Goal: Transaction & Acquisition: Obtain resource

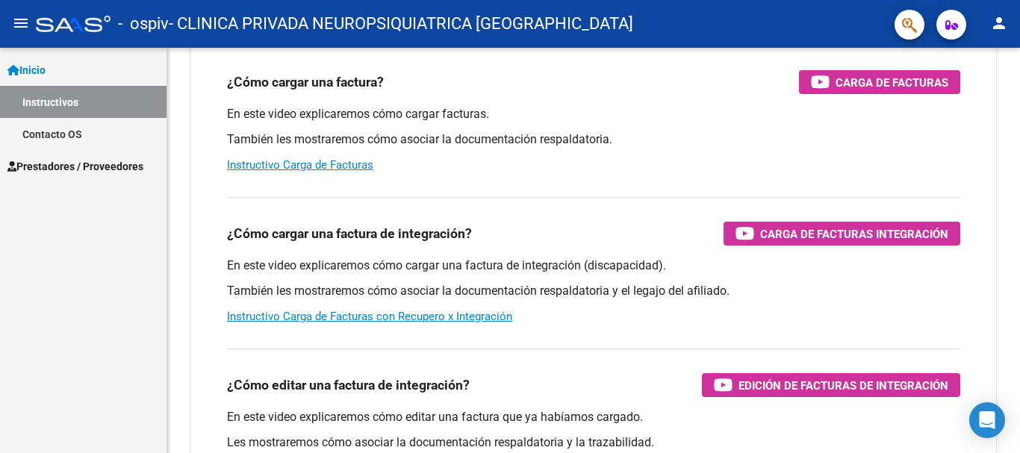
scroll to position [75, 0]
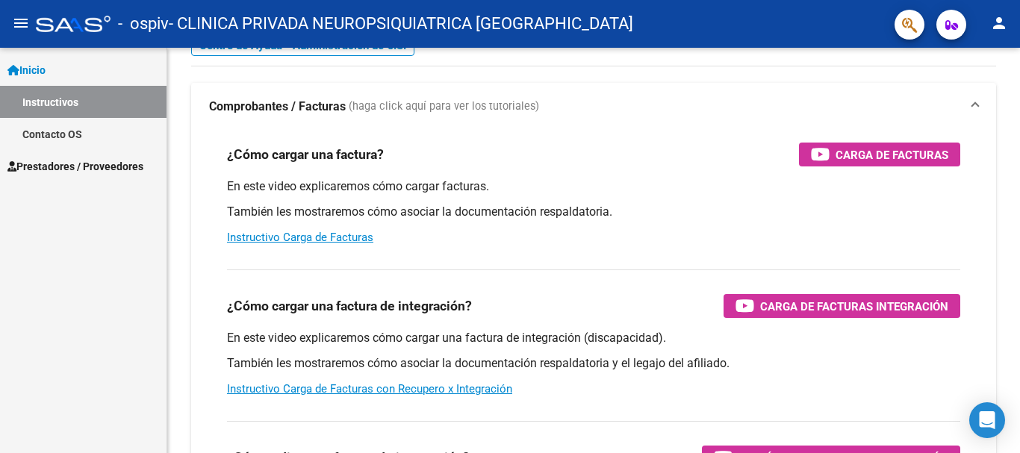
click at [85, 158] on span "Prestadores / Proveedores" at bounding box center [75, 166] width 136 height 16
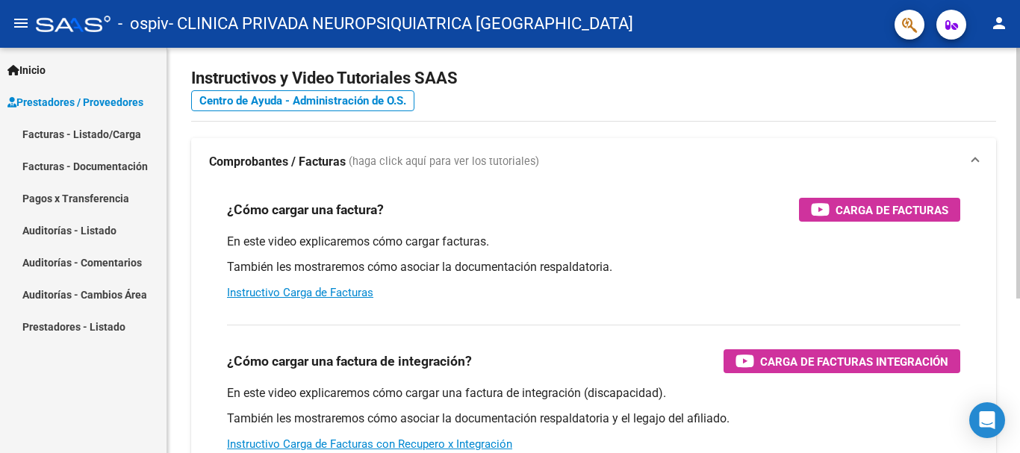
scroll to position [0, 0]
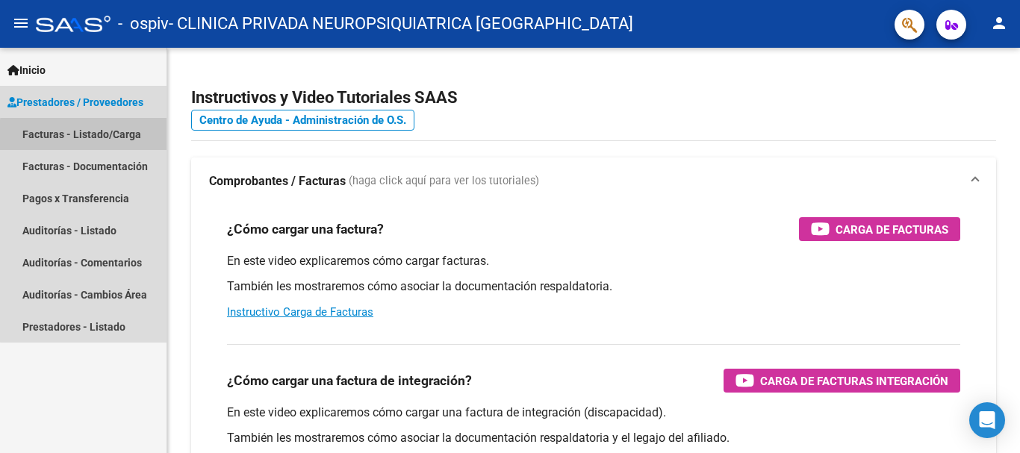
click at [112, 137] on link "Facturas - Listado/Carga" at bounding box center [83, 134] width 166 height 32
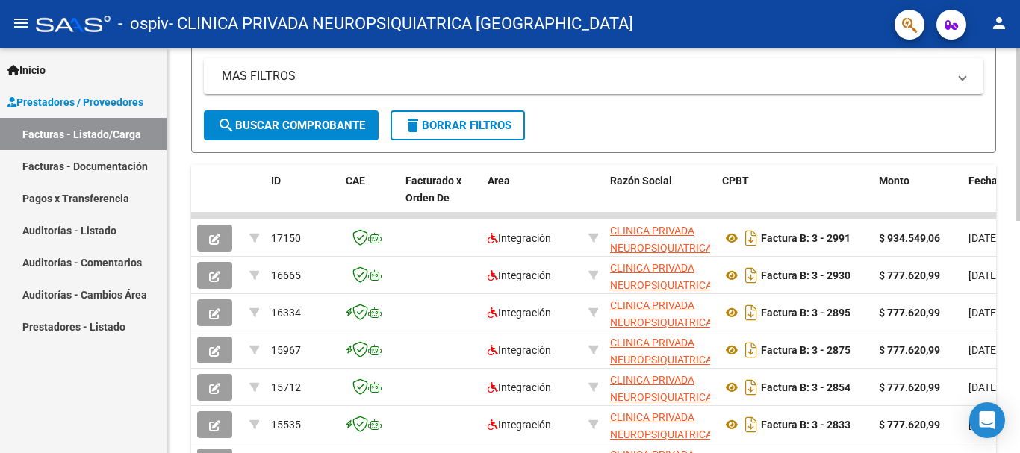
scroll to position [373, 0]
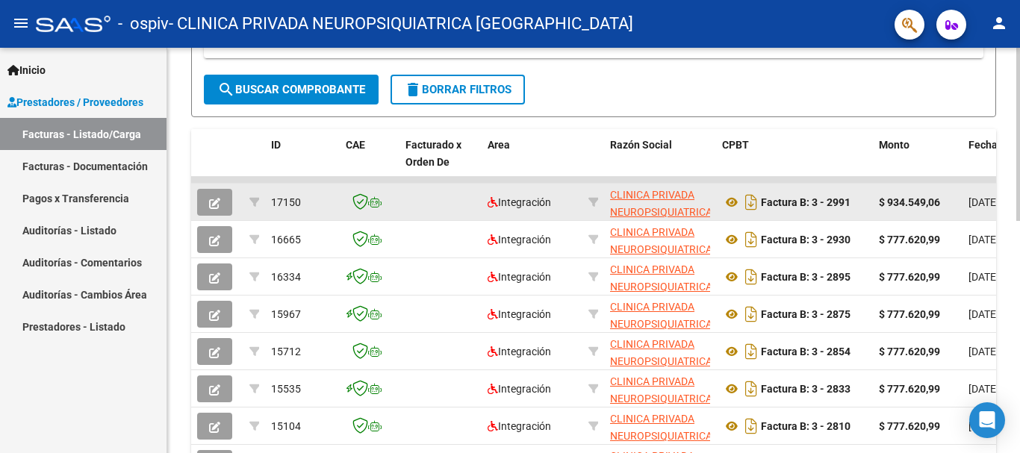
click at [923, 210] on div "$ 934.549,06" at bounding box center [918, 202] width 78 height 17
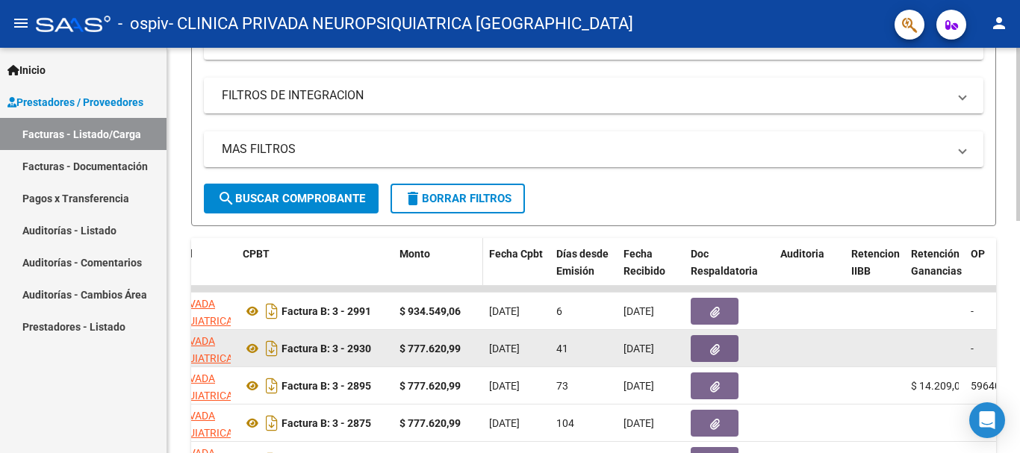
scroll to position [318, 0]
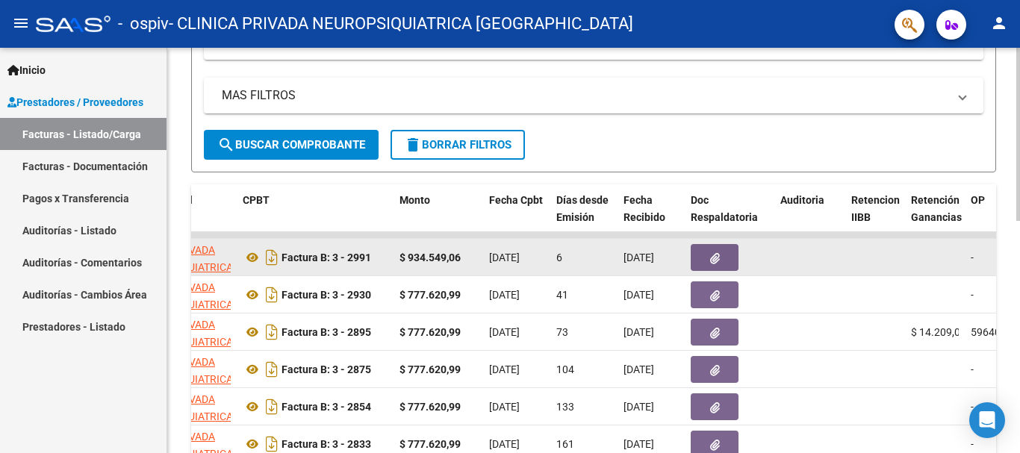
click at [514, 258] on span "[DATE]" at bounding box center [504, 258] width 31 height 12
click at [369, 269] on div "Factura B: 3 - 2991" at bounding box center [315, 258] width 145 height 24
click at [712, 262] on icon "button" at bounding box center [715, 258] width 10 height 11
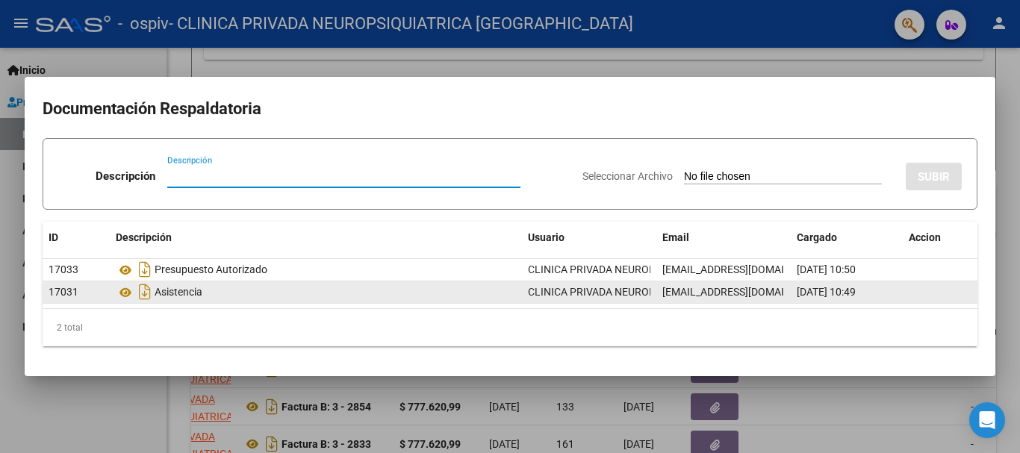
click at [224, 292] on div "Asistencia" at bounding box center [316, 292] width 400 height 24
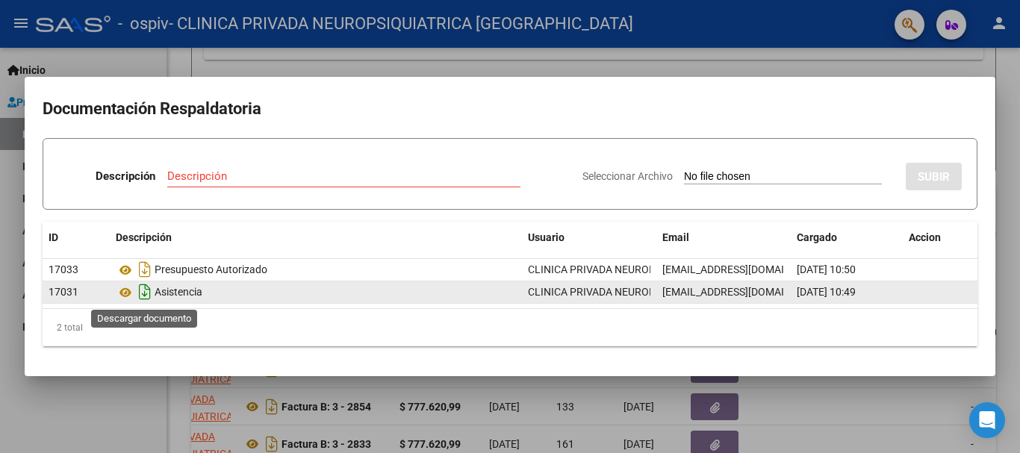
click at [147, 295] on icon "Descargar documento" at bounding box center [144, 292] width 19 height 24
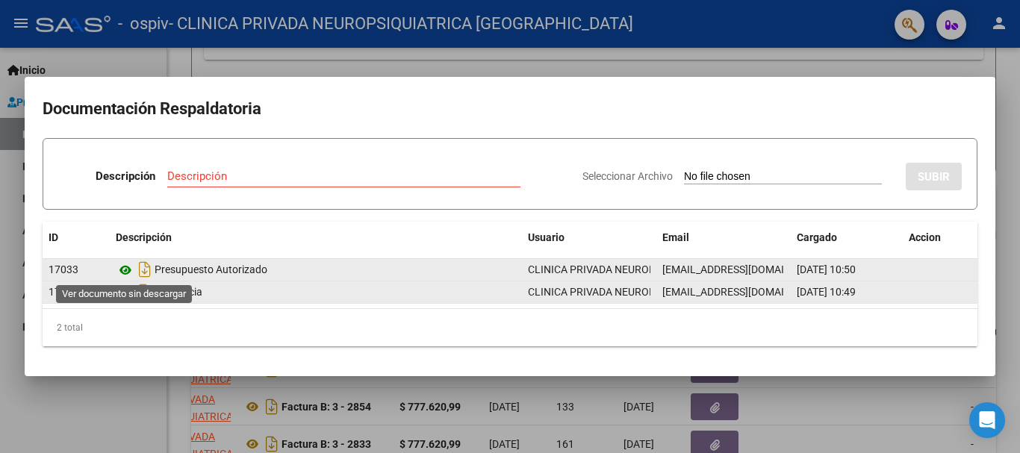
click at [123, 270] on icon at bounding box center [125, 270] width 19 height 18
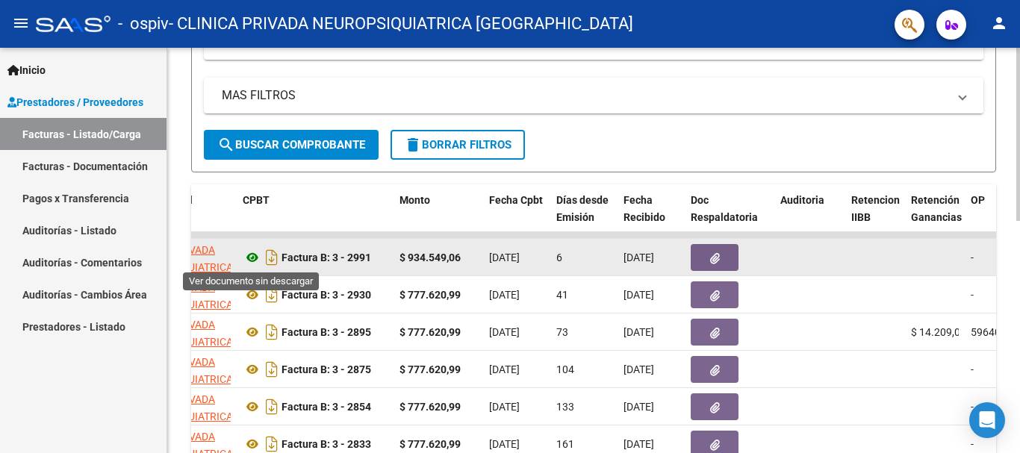
click at [250, 255] on icon at bounding box center [252, 258] width 19 height 18
click at [358, 258] on strong "Factura B: 3 - 2991" at bounding box center [326, 258] width 90 height 12
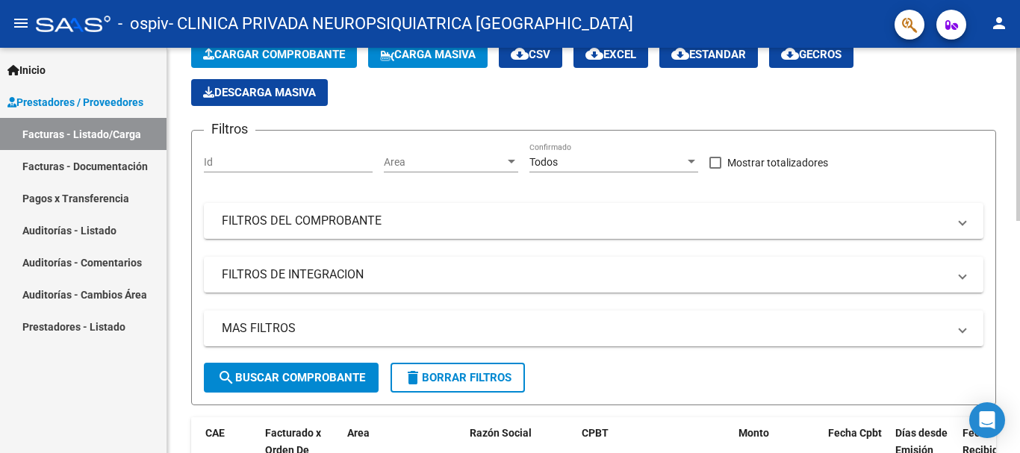
scroll to position [299, 0]
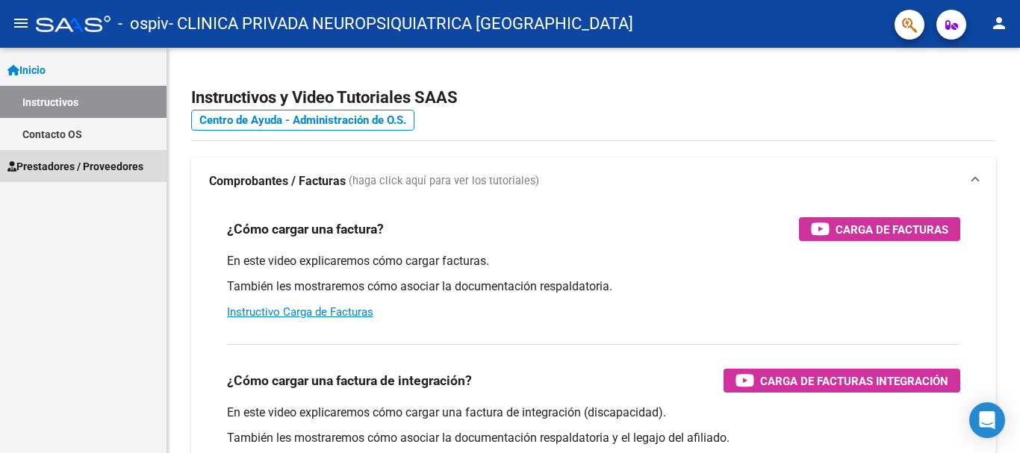
click at [57, 161] on span "Prestadores / Proveedores" at bounding box center [75, 166] width 136 height 16
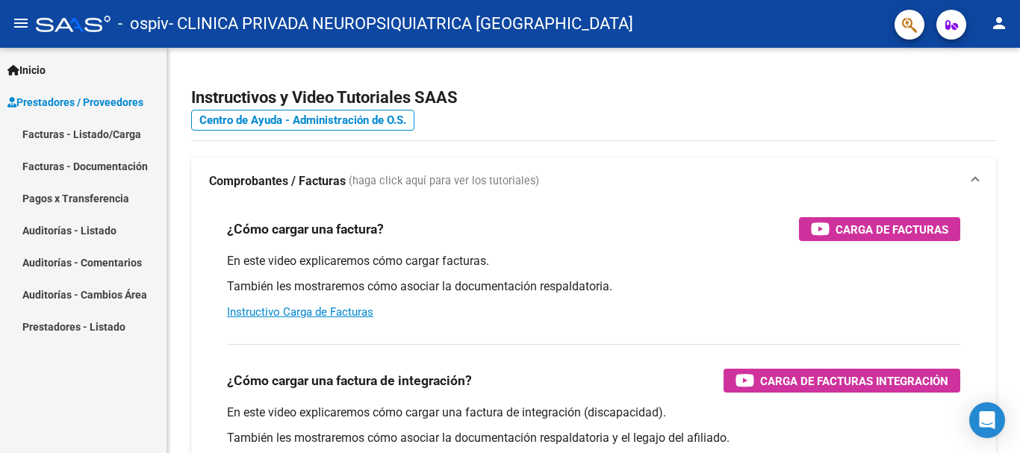
click at [82, 138] on link "Facturas - Listado/Carga" at bounding box center [83, 134] width 166 height 32
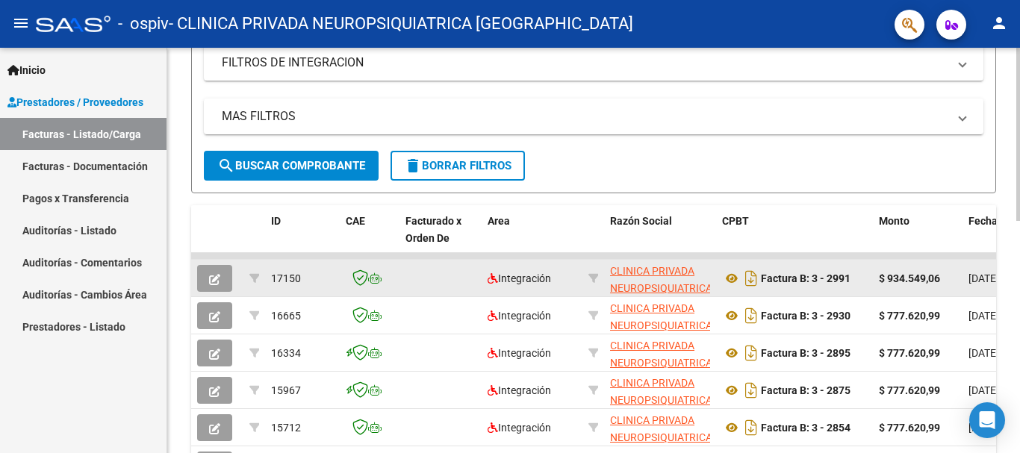
scroll to position [299, 0]
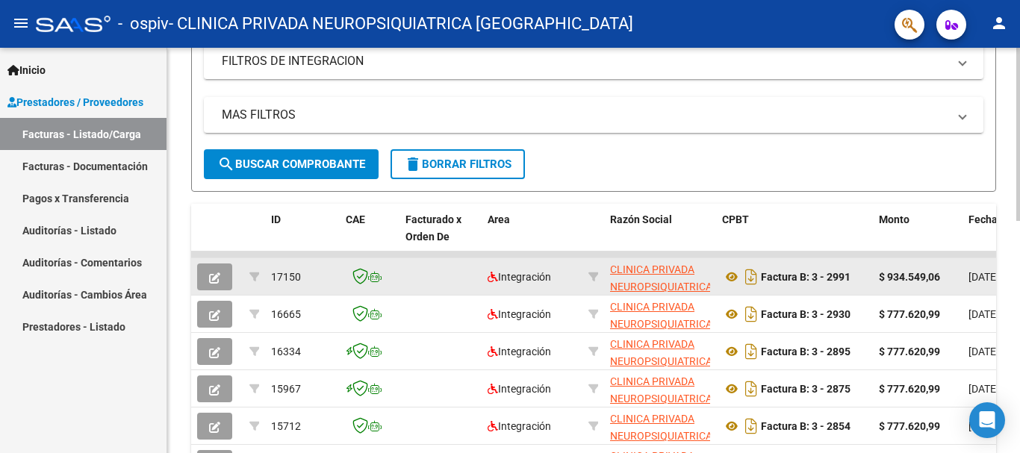
click at [931, 277] on strong "$ 934.549,06" at bounding box center [909, 277] width 61 height 12
click at [939, 280] on strong "$ 934.549,06" at bounding box center [909, 277] width 61 height 12
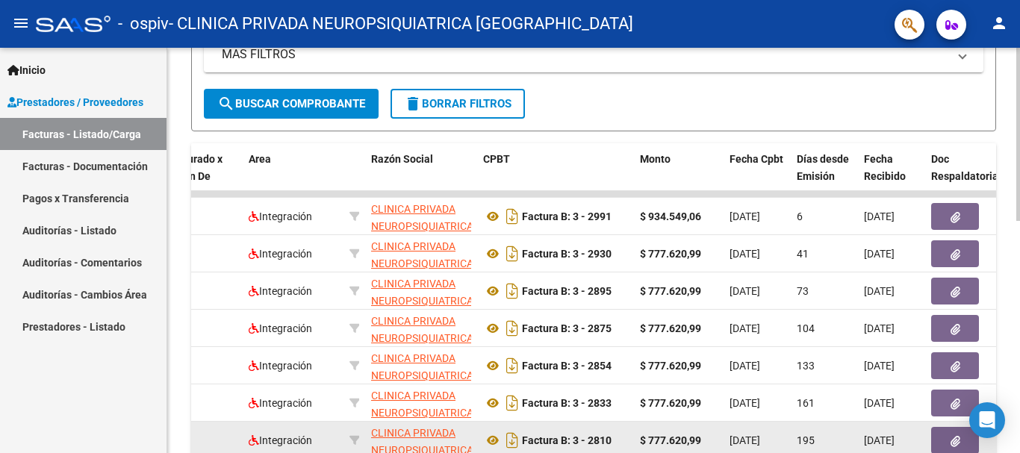
scroll to position [393, 0]
